Goal: Task Accomplishment & Management: Use online tool/utility

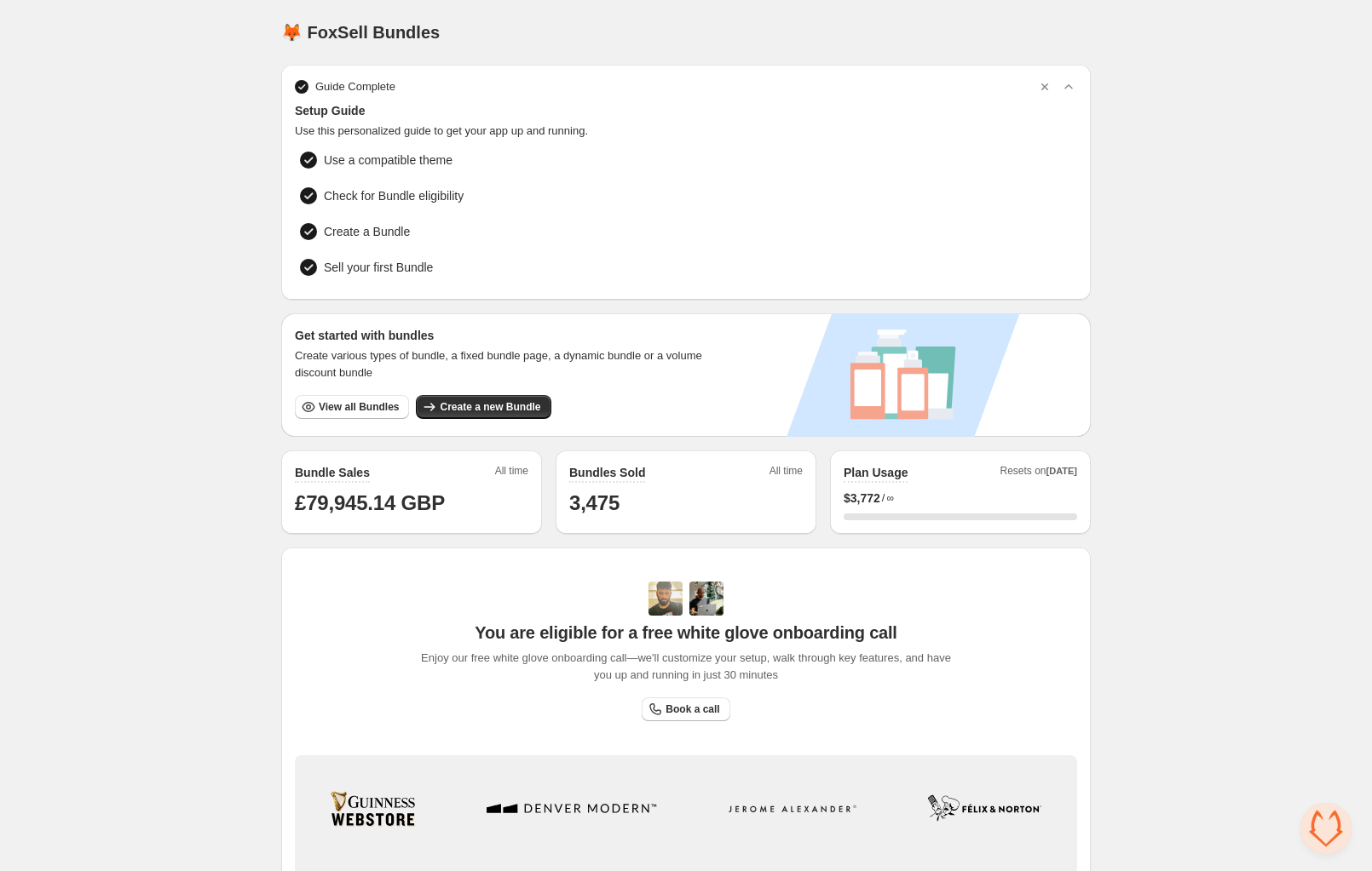
click at [1322, 831] on span "Open chat" at bounding box center [1325, 828] width 51 height 51
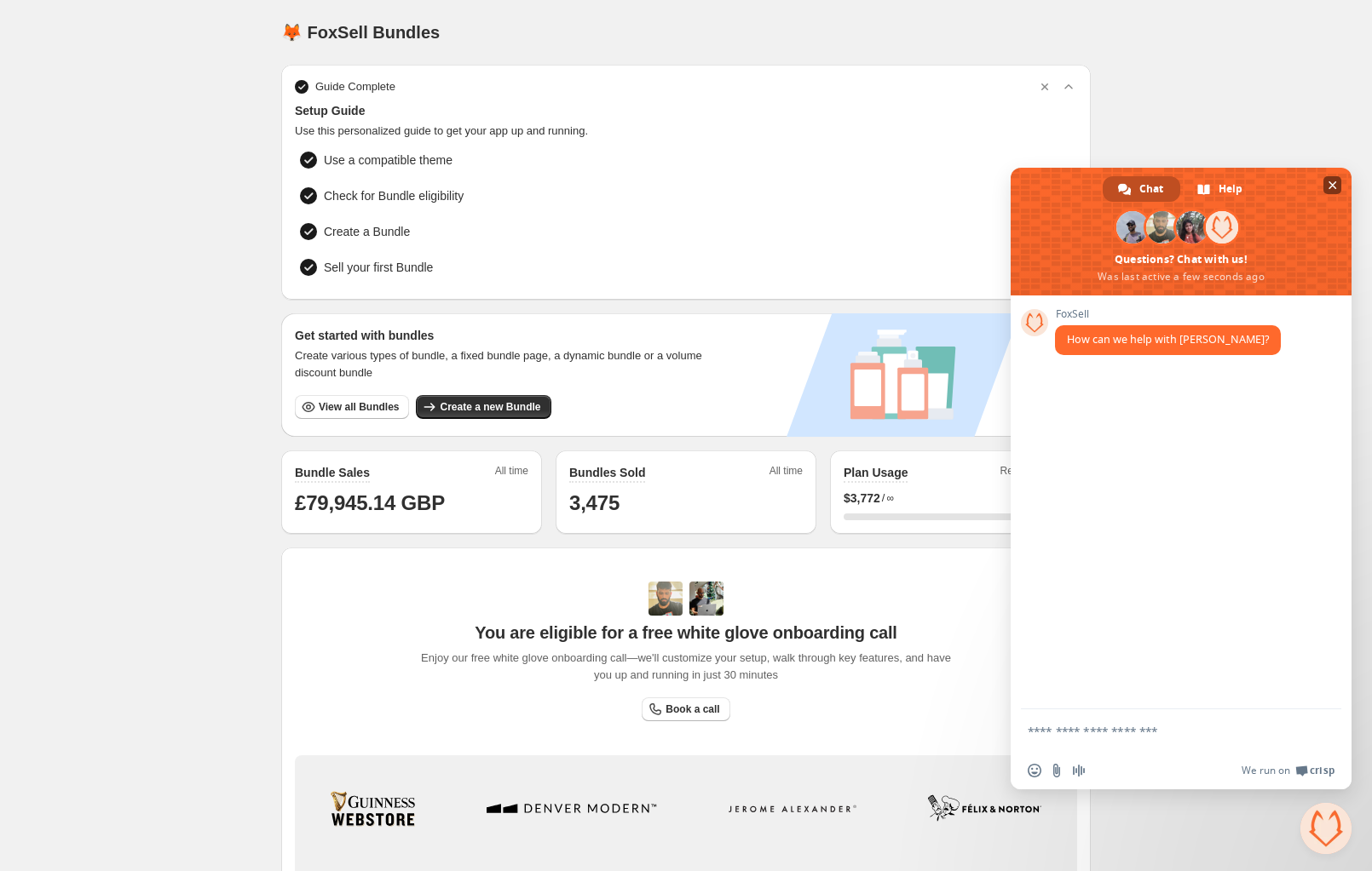
click at [1165, 274] on span at bounding box center [1181, 232] width 341 height 128
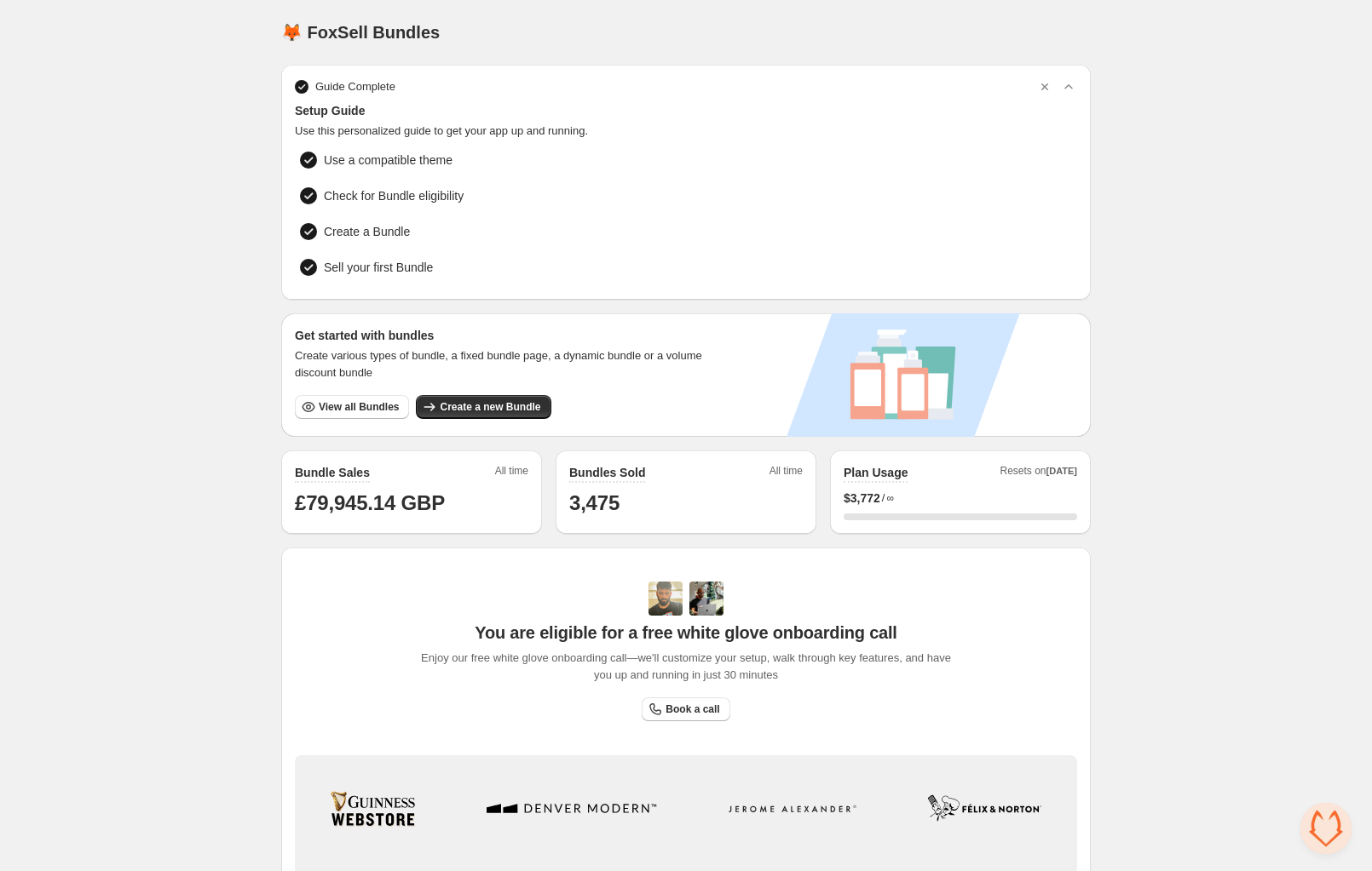
click at [1318, 835] on span "Open chat" at bounding box center [1325, 828] width 51 height 51
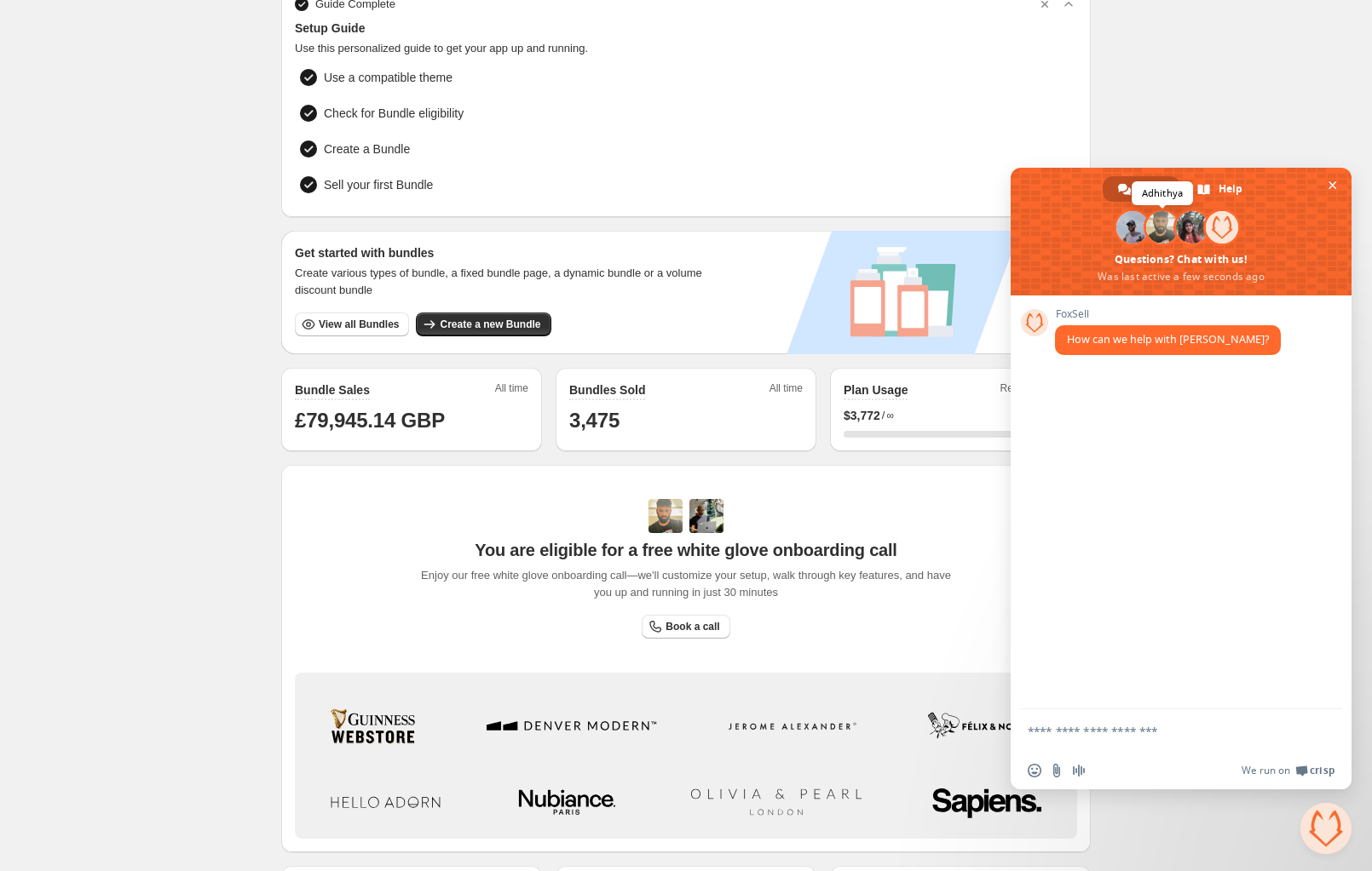
scroll to position [7, 0]
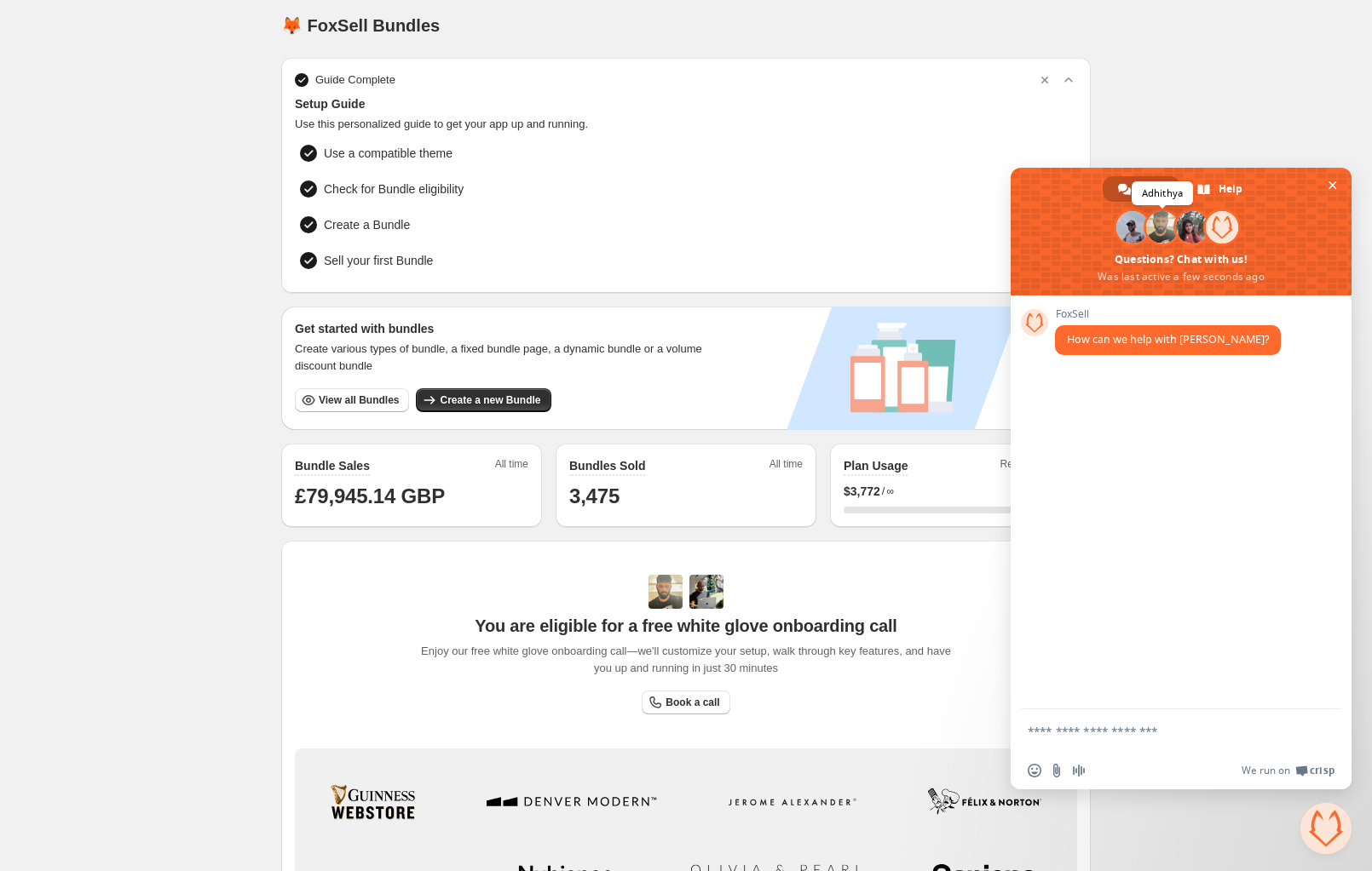
click at [1160, 232] on span at bounding box center [1162, 227] width 33 height 33
click at [1124, 234] on span at bounding box center [1132, 227] width 33 height 33
click at [1160, 192] on span "Chat" at bounding box center [1152, 189] width 24 height 25
click at [1326, 186] on span "Close chat" at bounding box center [1332, 185] width 18 height 18
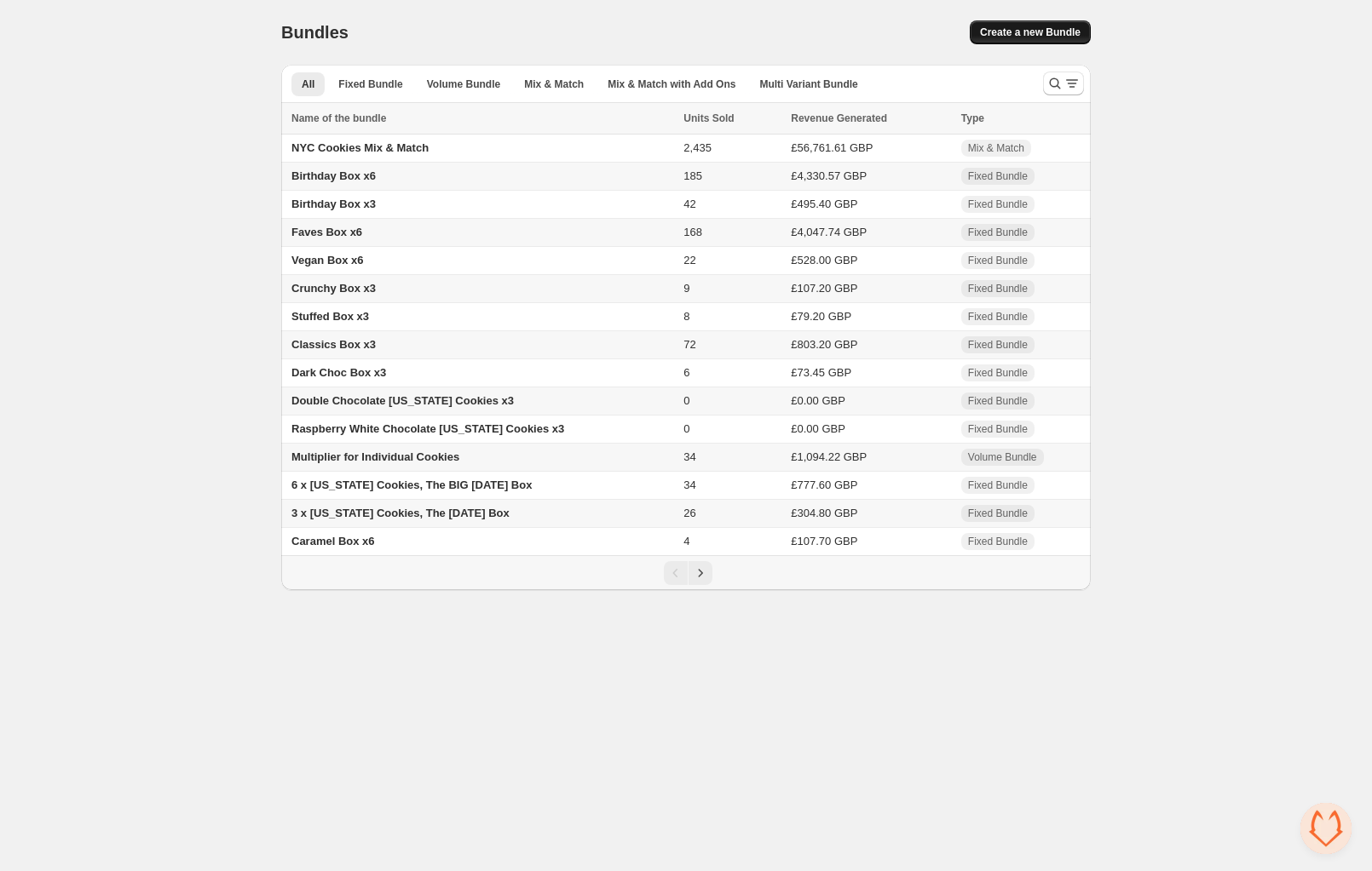
click at [1041, 31] on span "Create a new Bundle" at bounding box center [1030, 32] width 101 height 14
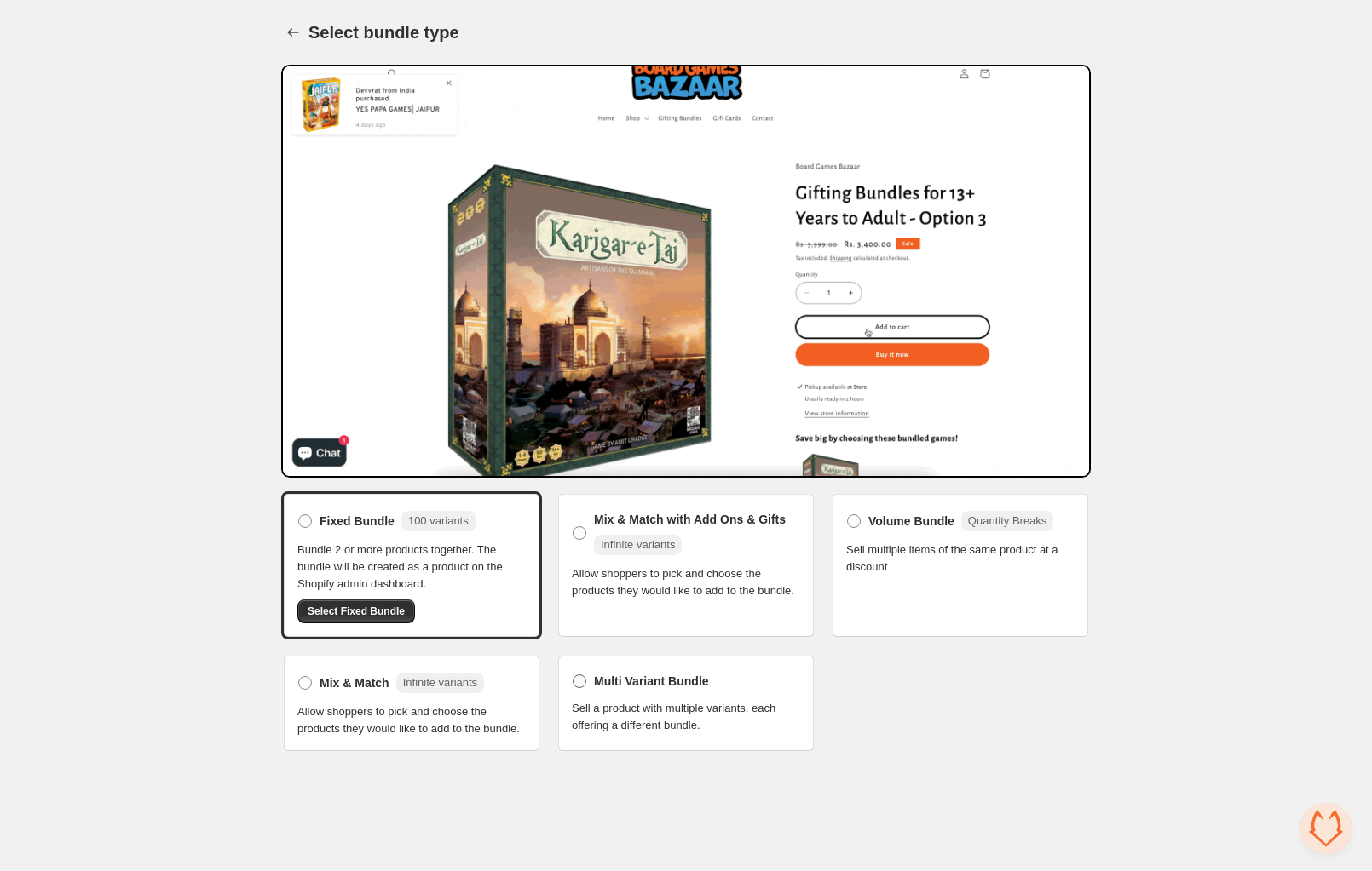
click at [587, 673] on label "Multi Variant Bundle" at bounding box center [640, 681] width 137 height 24
